Goal: Information Seeking & Learning: Learn about a topic

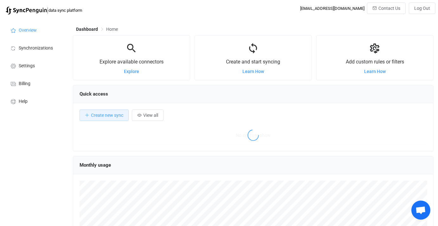
scroll to position [123, 361]
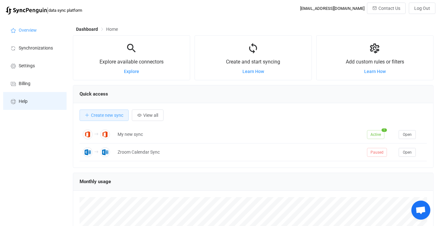
click at [22, 103] on span "Help" at bounding box center [23, 101] width 9 height 5
